Goal: Task Accomplishment & Management: Manage account settings

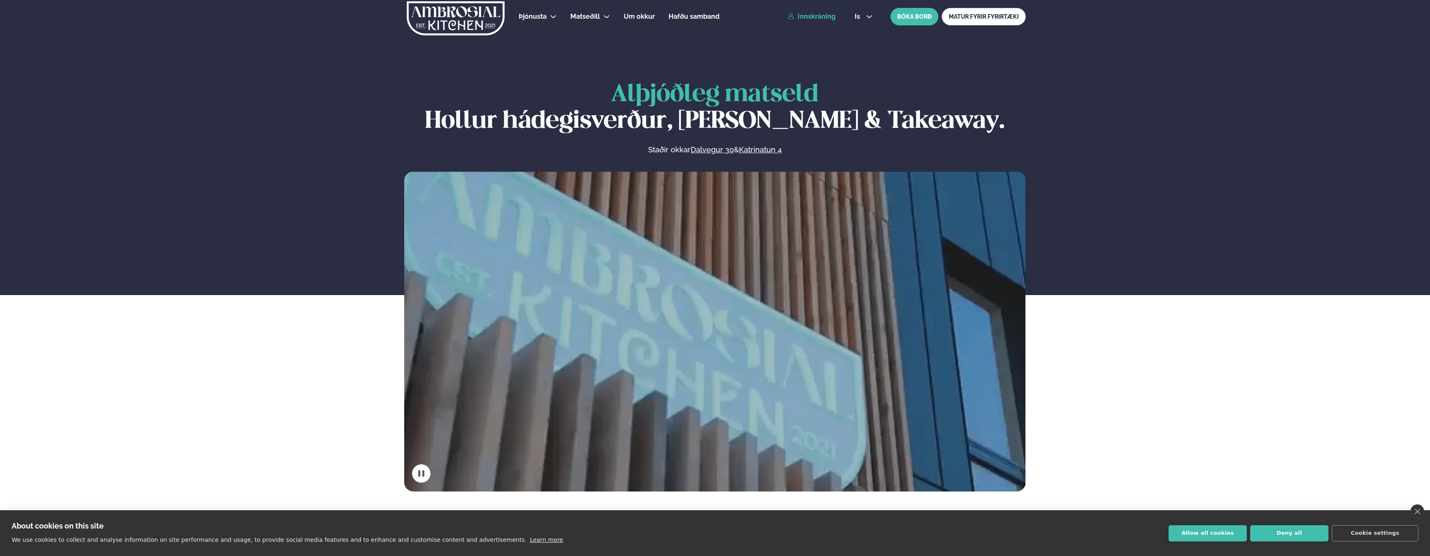
click at [809, 20] on link "Innskráning" at bounding box center [812, 16] width 48 height 7
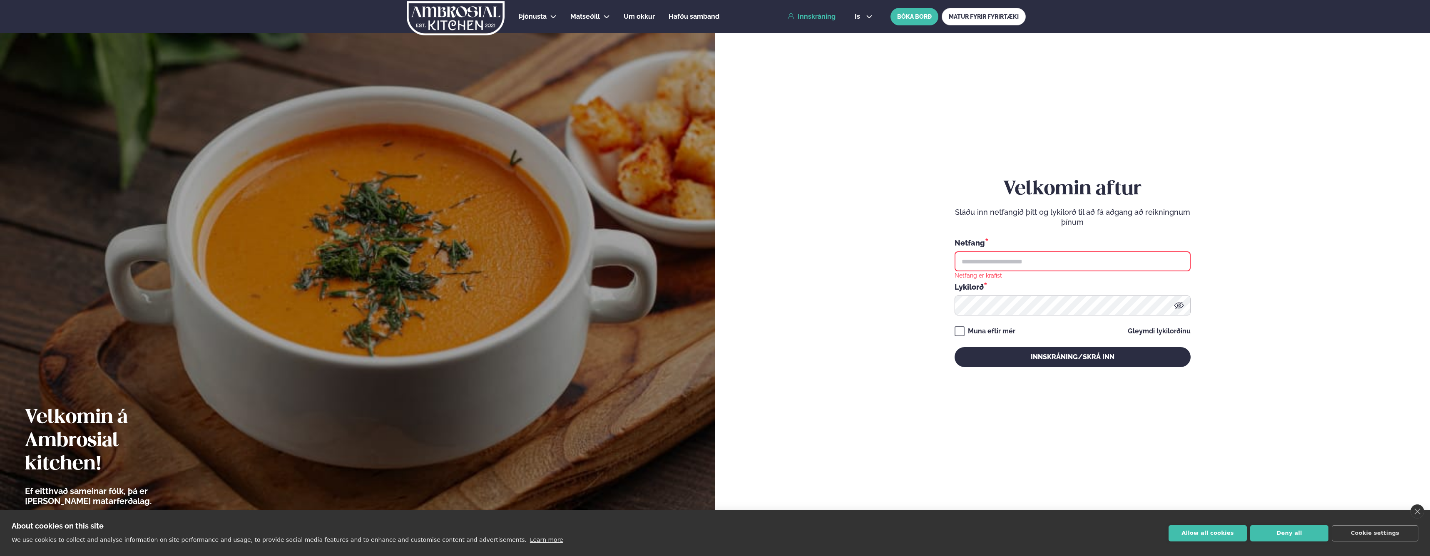
type input "**********"
click at [1041, 357] on button "Innskráning/Skrá inn" at bounding box center [1073, 357] width 236 height 20
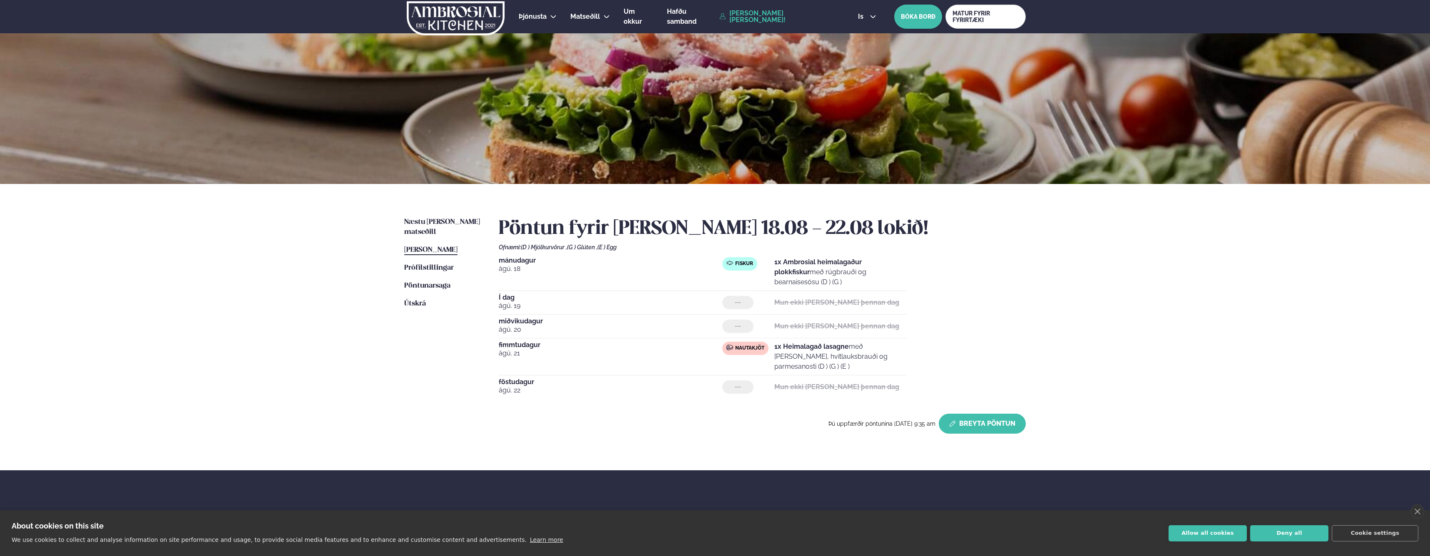
click at [974, 414] on button "Breyta Pöntun" at bounding box center [982, 424] width 87 height 20
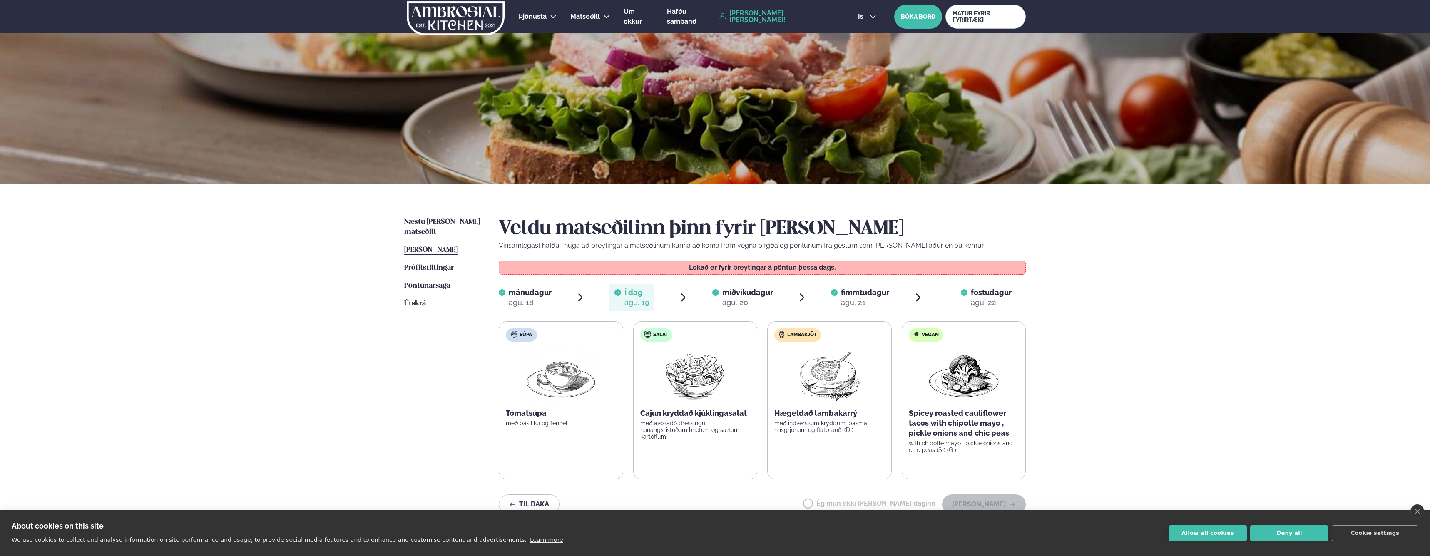
click at [740, 295] on span "miðvikudagur" at bounding box center [747, 292] width 51 height 9
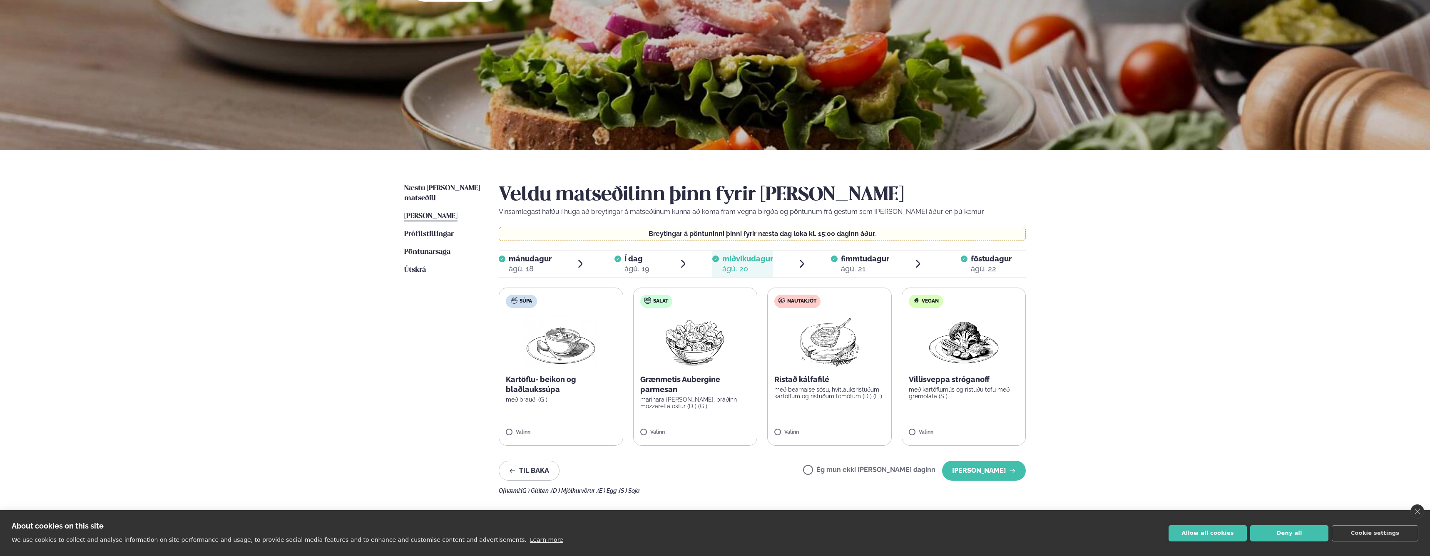
scroll to position [39, 0]
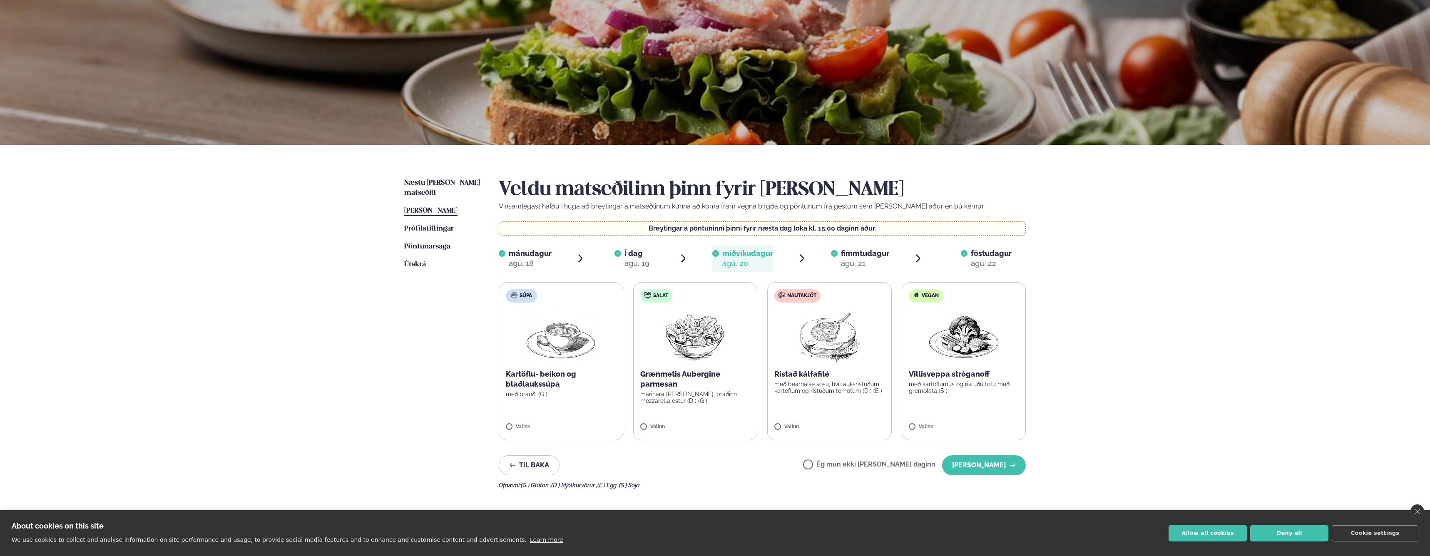
click at [830, 395] on label "Nautakjöt Ristað kálfafilé með bearnaise sósu, hvítlauksristuðum kartöflum og r…" at bounding box center [829, 361] width 124 height 158
click at [983, 468] on button "[PERSON_NAME]" at bounding box center [984, 466] width 84 height 20
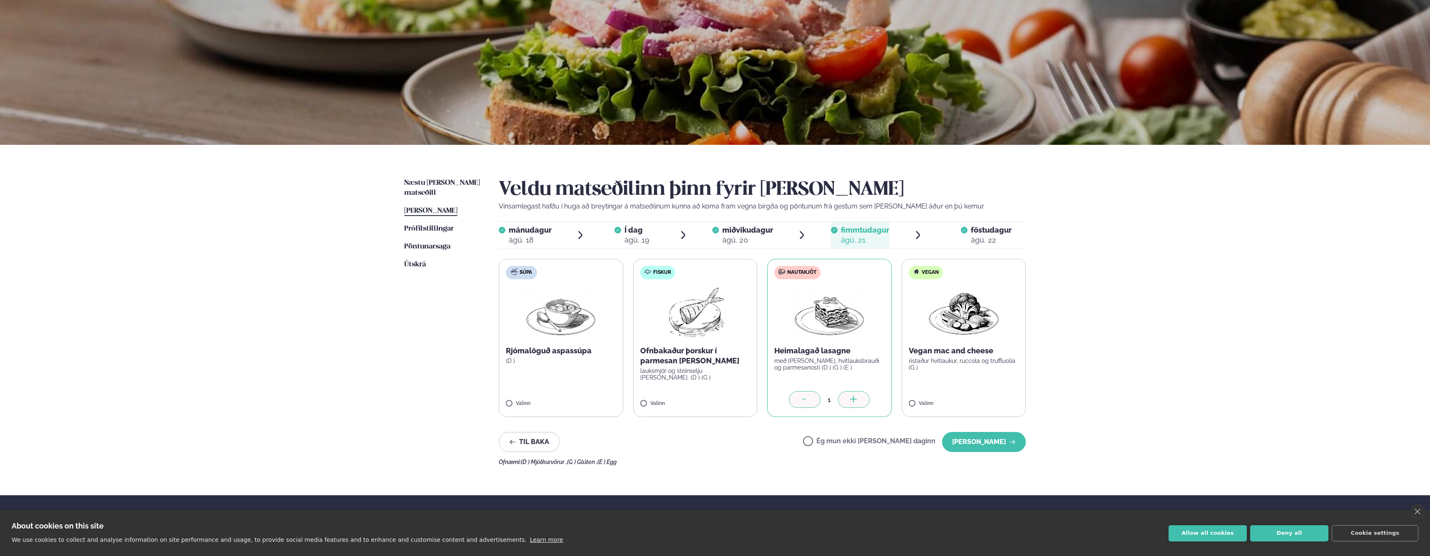
click at [982, 237] on div "ágú. 22" at bounding box center [991, 240] width 41 height 10
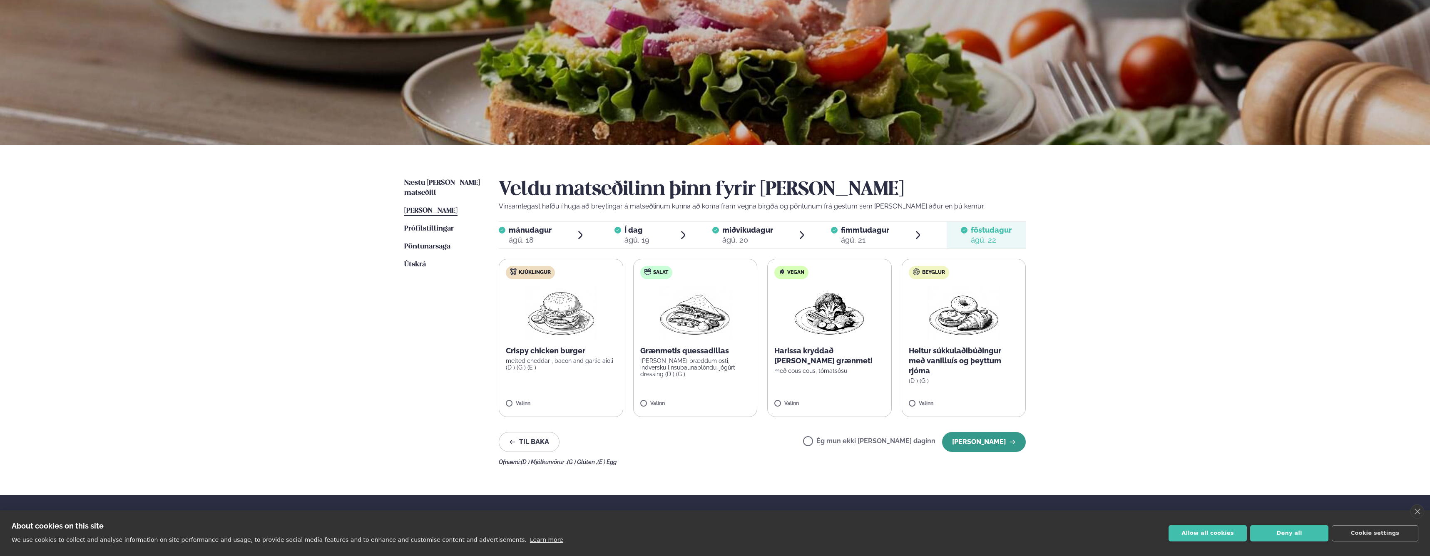
click at [984, 443] on button "[PERSON_NAME]" at bounding box center [984, 442] width 84 height 20
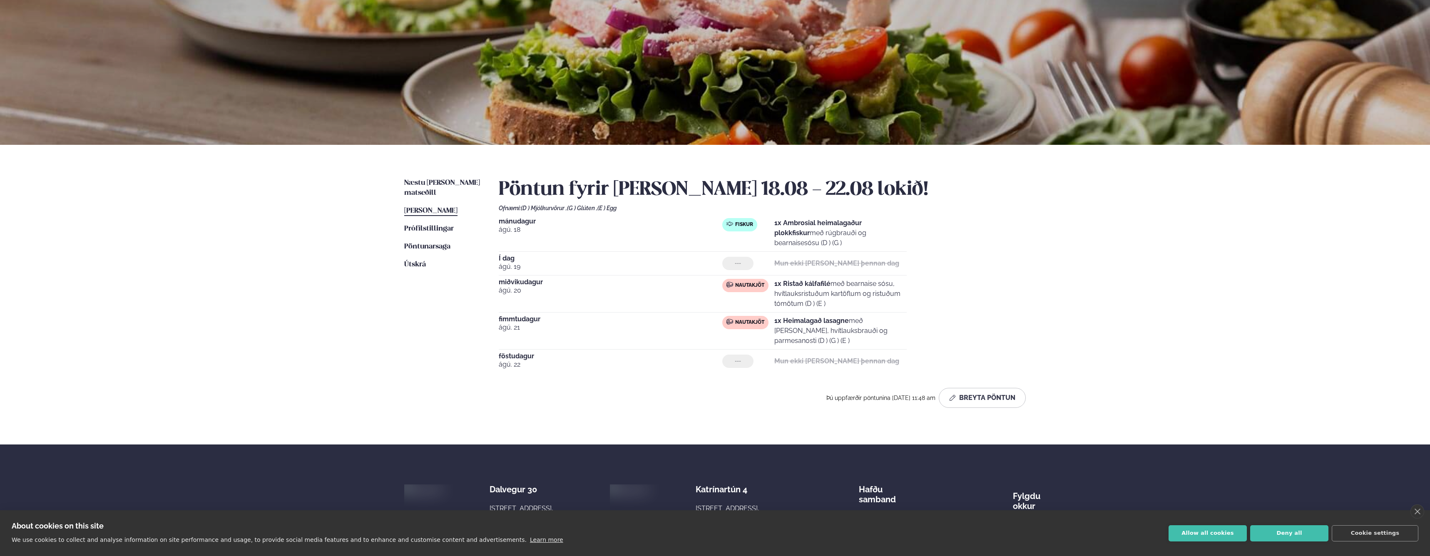
click at [1095, 271] on div "Þjónusta Hádegismatur fyrir fyrirtæki Fyrirtækja veitingar Einkapartý Matseðill…" at bounding box center [715, 297] width 1430 height 672
